Goal: Browse casually: Explore the website without a specific task or goal

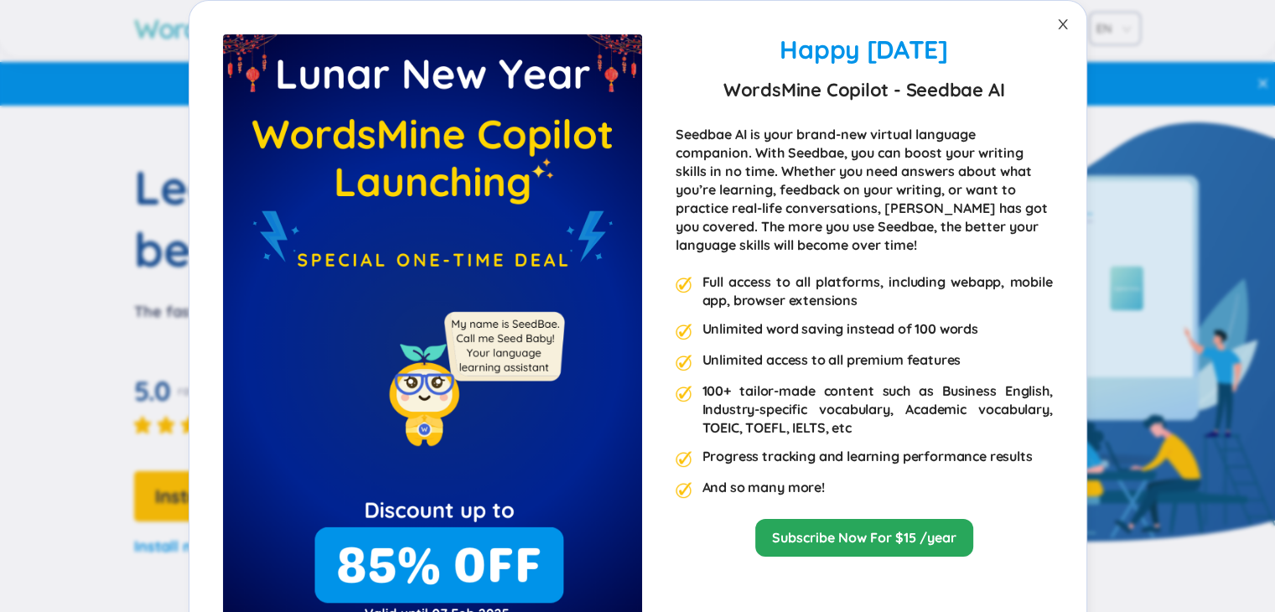
click at [1052, 16] on span "Close" at bounding box center [1062, 24] width 47 height 47
click at [1056, 25] on icon "close" at bounding box center [1062, 24] width 13 height 13
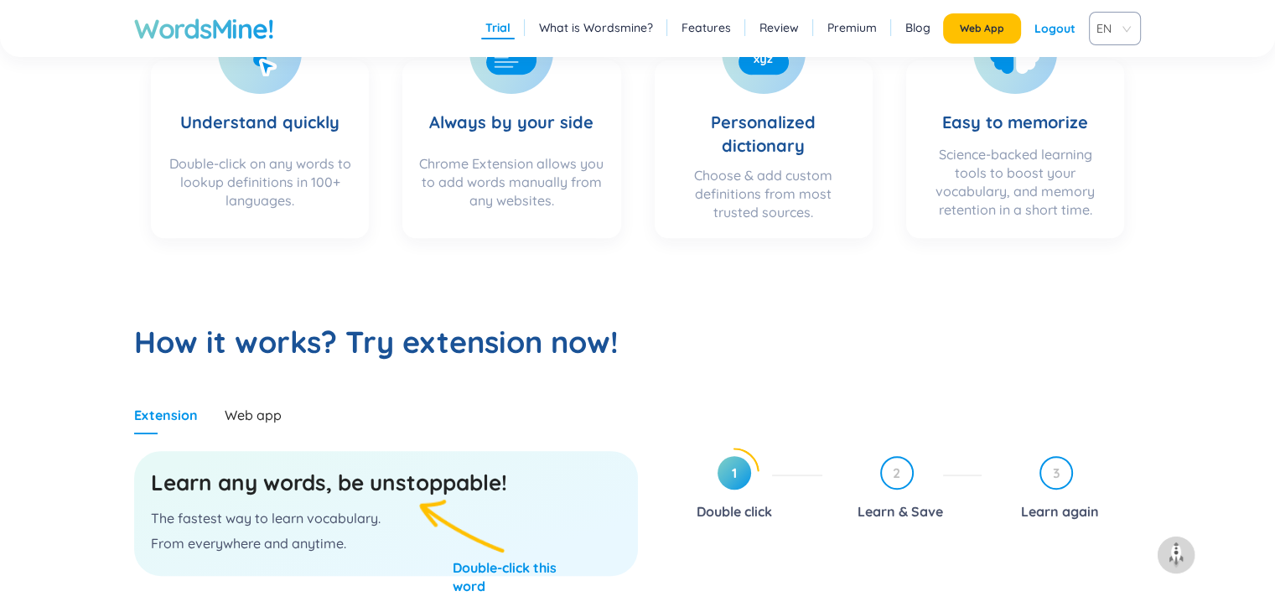
scroll to position [922, 0]
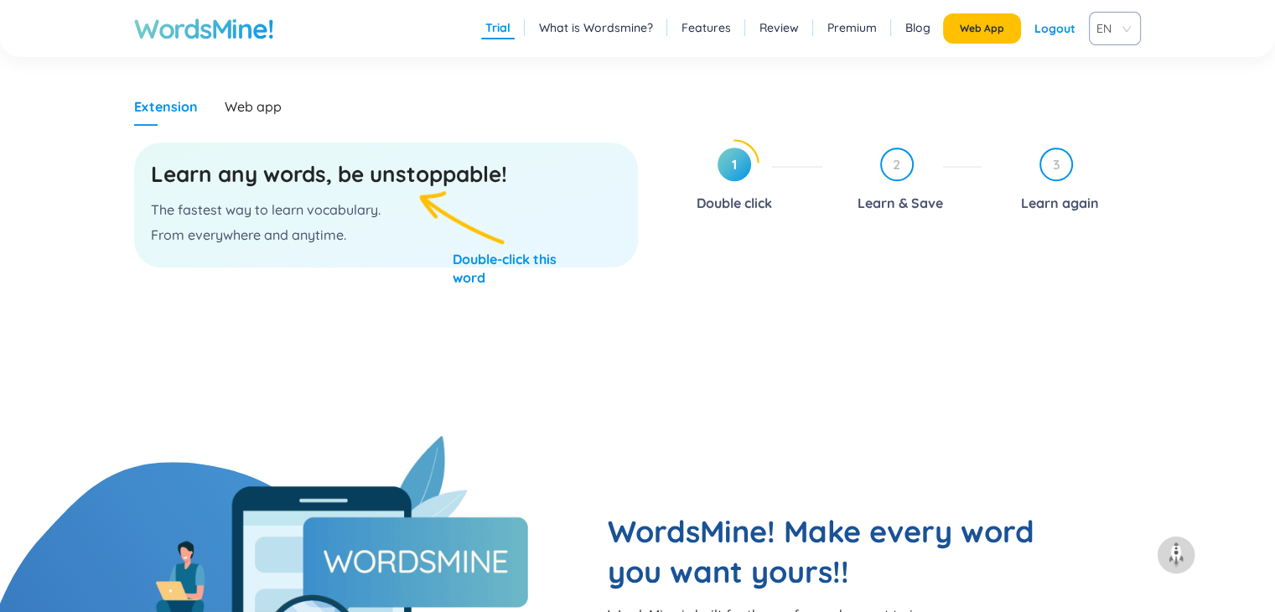
click at [1123, 32] on span "EN" at bounding box center [1111, 28] width 30 height 25
click at [1104, 83] on div "VIE" at bounding box center [1115, 92] width 32 height 18
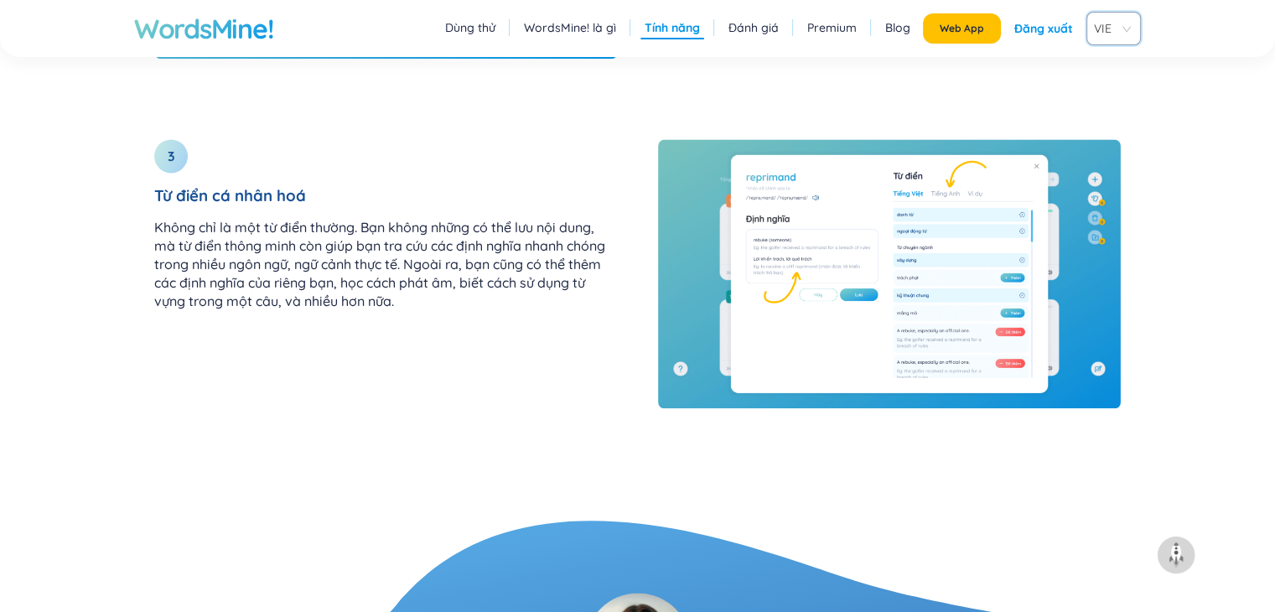
scroll to position [3101, 0]
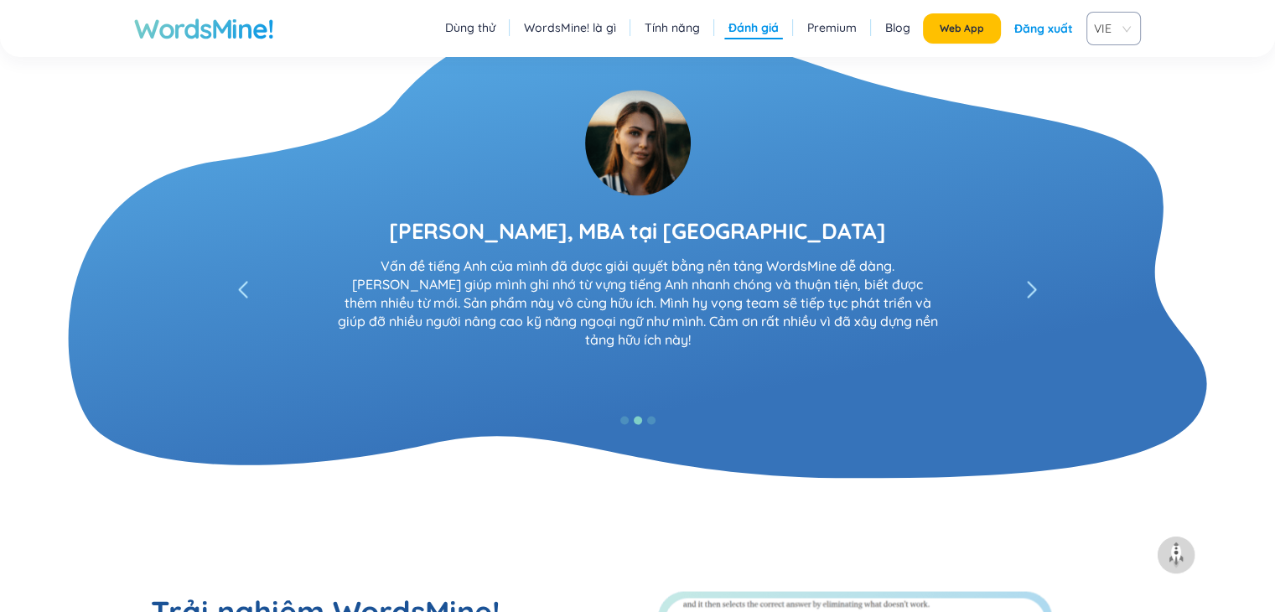
click at [733, 220] on div "David Lee, Quản lý Khách hàng tại HSBC" at bounding box center [637, 230] width 490 height 30
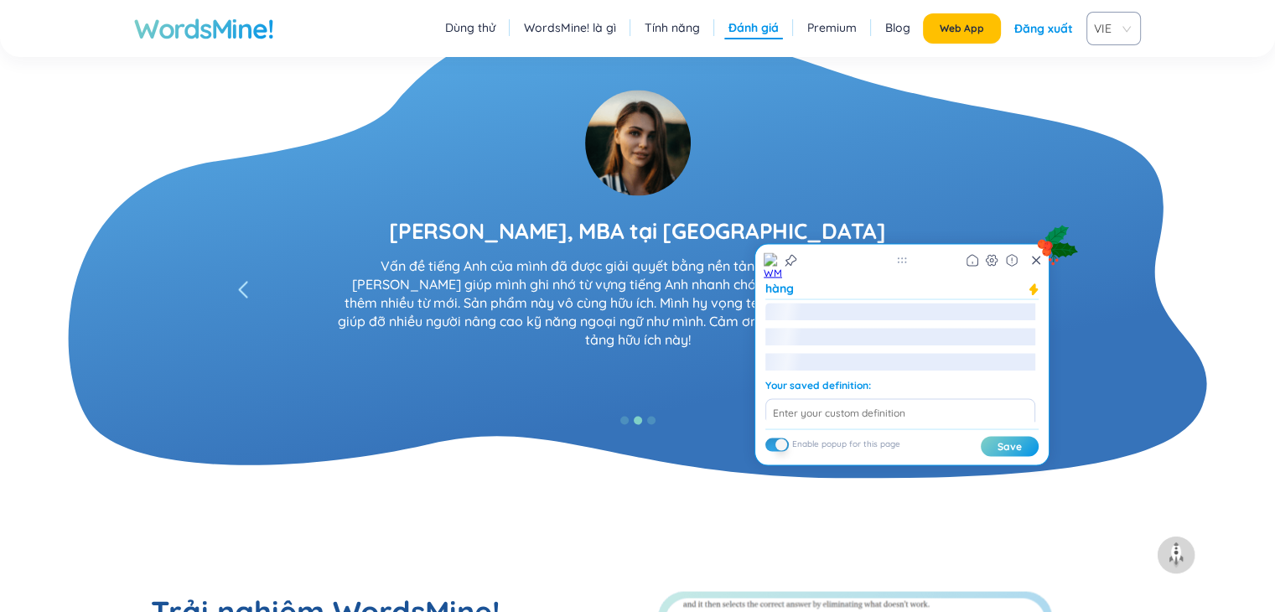
click at [739, 229] on div "David Lee, Quản lý Khách hàng tại HSBC" at bounding box center [637, 230] width 490 height 30
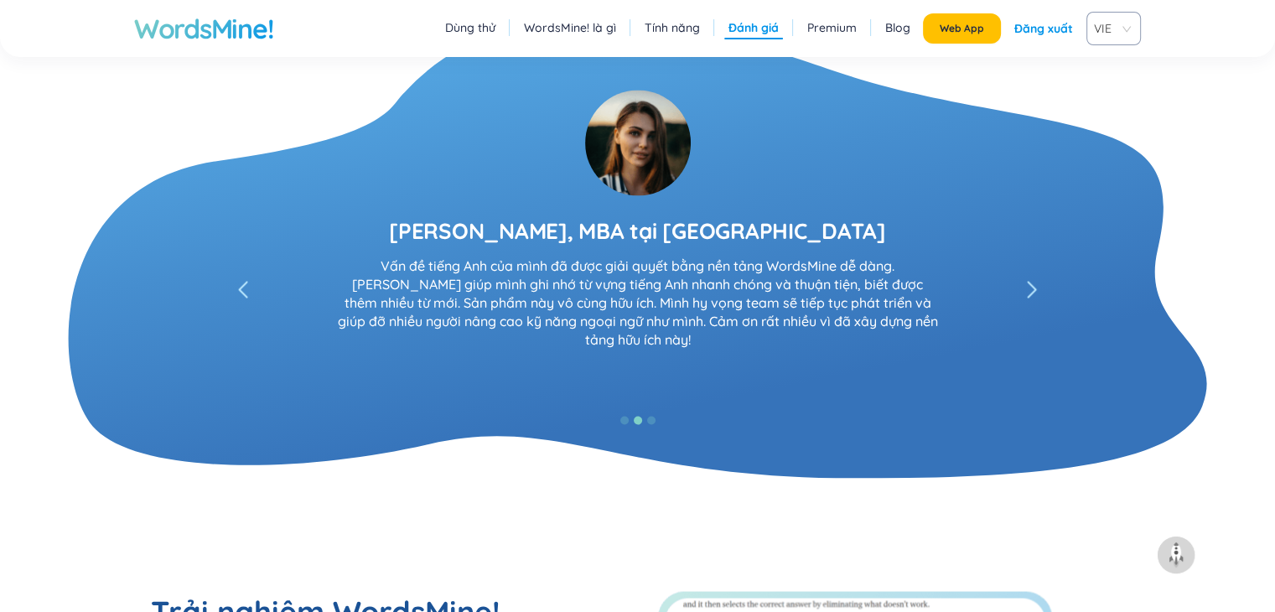
click at [739, 229] on div "David Lee, Quản lý Khách hàng tại HSBC" at bounding box center [637, 230] width 490 height 30
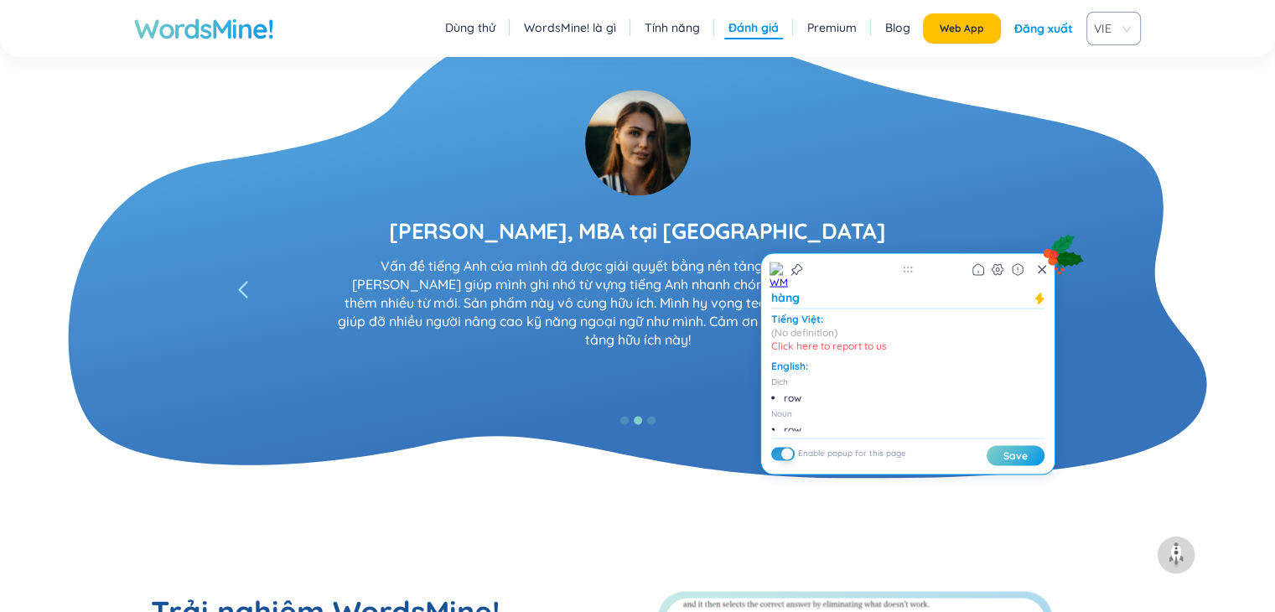
click at [905, 161] on div "David Lee, Quản lý Khách hàng tại HSBC Mình thấy dùng rất tiện! Mình không tưởn…" at bounding box center [637, 230] width 1006 height 335
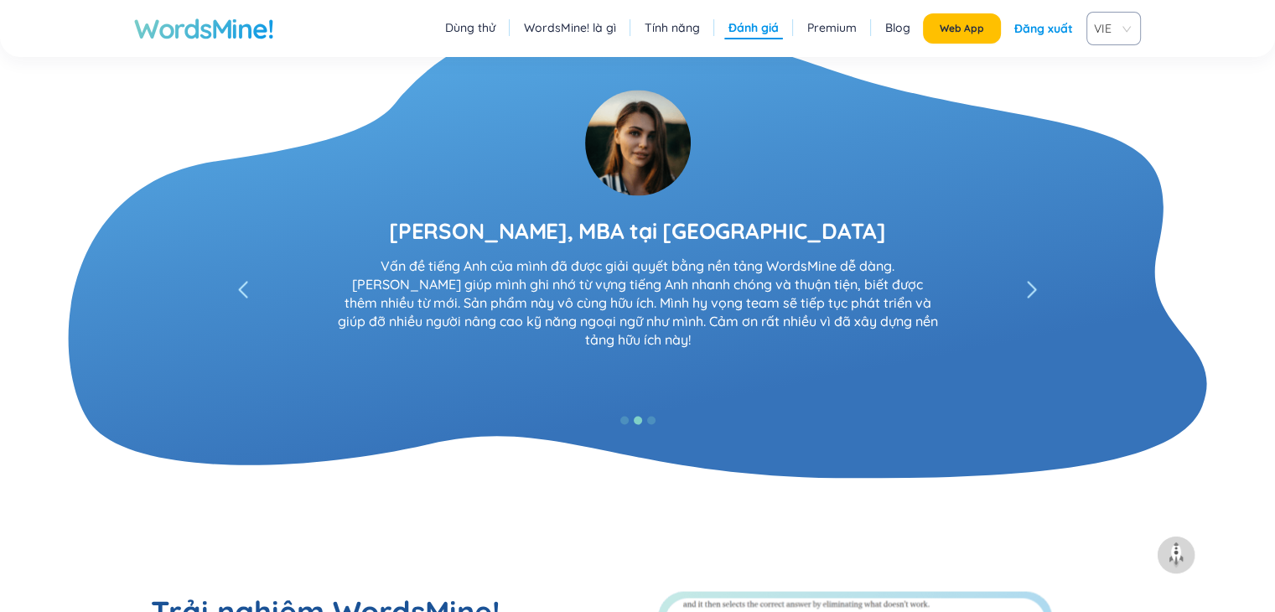
click at [862, 225] on div "David Lee, Quản lý Khách hàng tại HSBC Mình thấy dùng rất tiện! Mình không tưởn…" at bounding box center [637, 230] width 1006 height 335
click at [835, 237] on div "David Lee, Quản lý Khách hàng tại HSBC" at bounding box center [637, 230] width 490 height 30
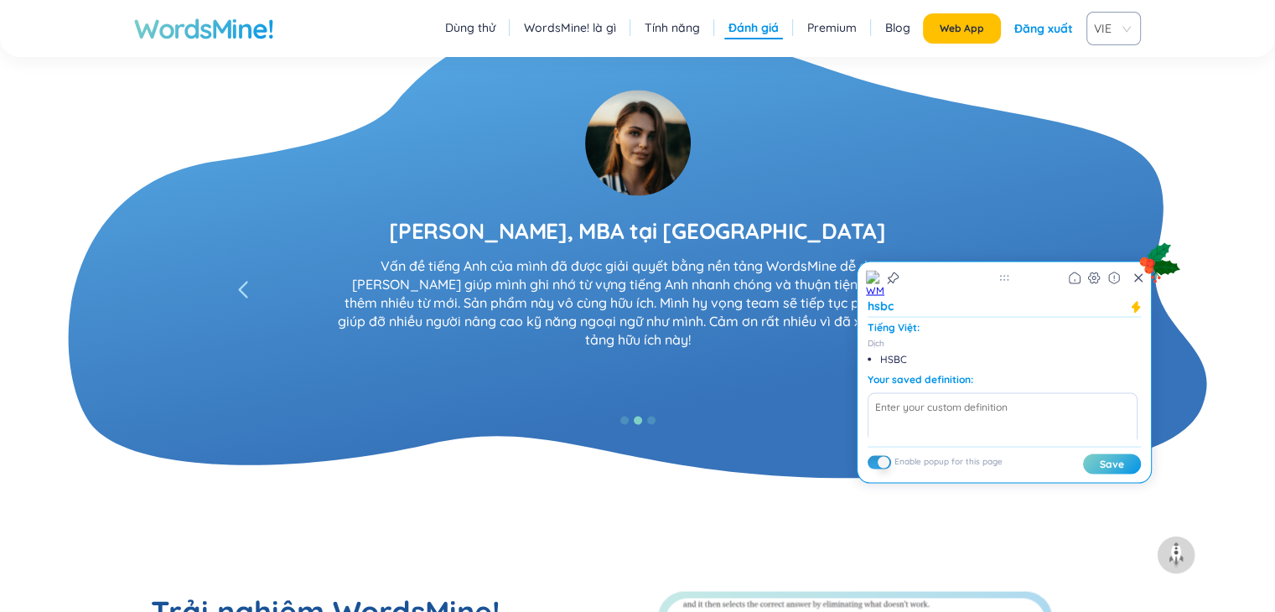
drag, startPoint x: 1120, startPoint y: 66, endPoint x: 1103, endPoint y: 67, distance: 17.6
click at [1120, 68] on div "David Lee, Quản lý Khách hàng tại HSBC Mình thấy dùng rất tiện! Mình không tưởn…" at bounding box center [637, 230] width 1006 height 335
